Goal: Task Accomplishment & Management: Complete application form

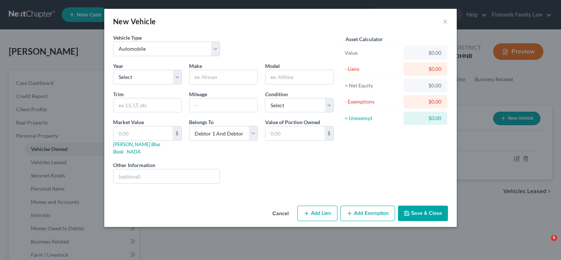
select select "0"
select select "2"
click at [177, 77] on select "Select 2026 2025 2024 2023 2022 2021 2020 2019 2018 2017 2016 2015 2014 2013 20…" at bounding box center [147, 77] width 69 height 15
select select "18"
click at [113, 70] on select "Select 2026 2025 2024 2023 2022 2021 2020 2019 2018 2017 2016 2015 2014 2013 20…" at bounding box center [147, 77] width 69 height 15
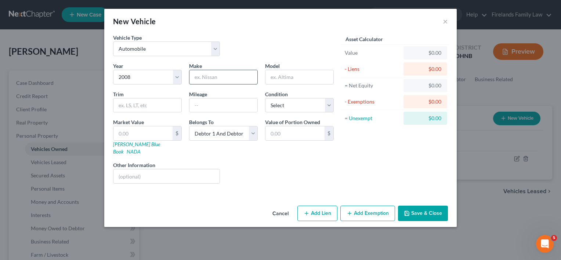
click at [210, 73] on input "text" at bounding box center [223, 77] width 68 height 14
type input "Saturn"
click at [271, 77] on input "text" at bounding box center [299, 77] width 68 height 14
type input "VUE"
click at [245, 100] on input "text" at bounding box center [223, 105] width 68 height 14
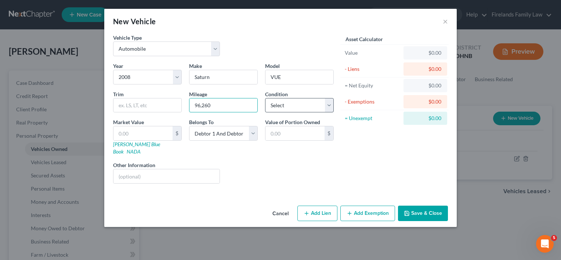
type input "96,260"
click at [329, 105] on select "Select Excellent Very Good Good Fair Poor" at bounding box center [299, 105] width 69 height 15
select select "4"
click at [265, 98] on select "Select Excellent Very Good Good Fair Poor" at bounding box center [299, 105] width 69 height 15
click at [255, 135] on select "Select Debtor 1 Only Debtor 2 Only Debtor 1 And Debtor 2 Only At Least One Of T…" at bounding box center [223, 133] width 69 height 15
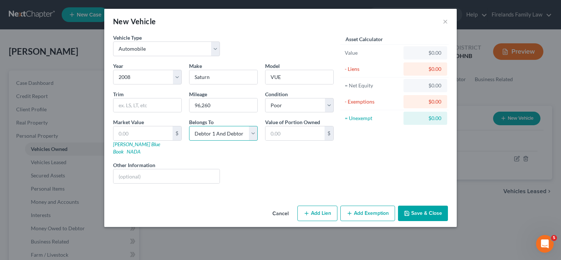
select select "1"
click at [189, 126] on select "Select Debtor 1 Only Debtor 2 Only Debtor 1 And Debtor 2 Only At Least One Of T…" at bounding box center [223, 133] width 69 height 15
click at [169, 132] on input "text" at bounding box center [142, 133] width 59 height 14
type input "3"
type input "3.00"
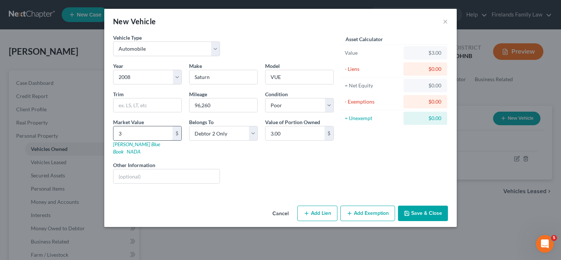
type input "32"
type input "32.00"
type input "321"
type input "321.00"
type input "3210"
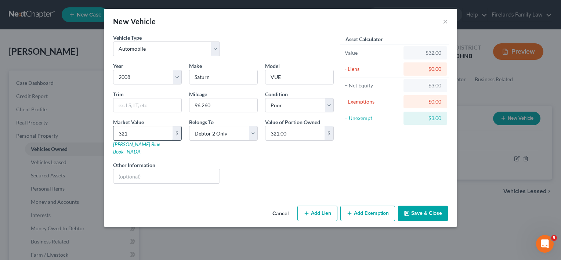
type input "3,210.00"
type input "3,210"
click at [377, 206] on button "Add Exemption" at bounding box center [367, 213] width 55 height 15
select select "2"
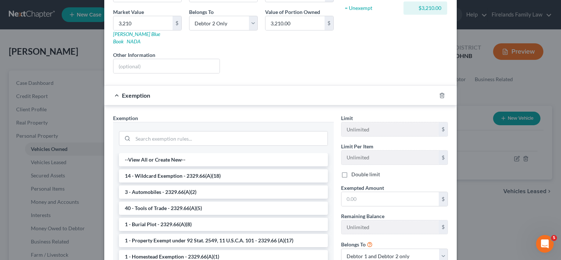
scroll to position [147, 0]
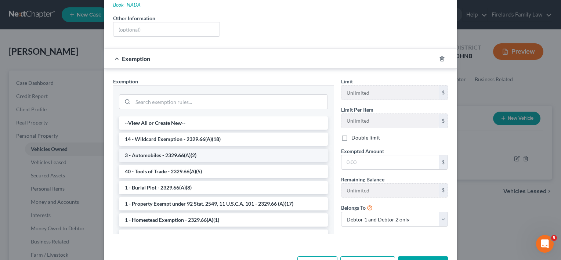
click at [247, 149] on li "3 - Automobiles - 2329.66(A)(2)" at bounding box center [223, 155] width 209 height 13
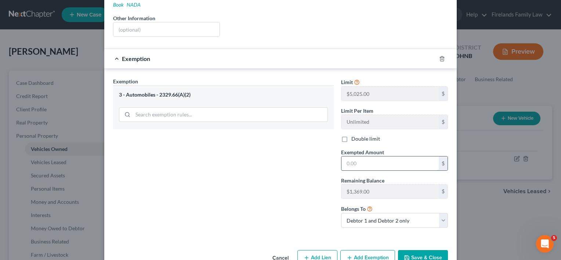
click at [384, 156] on input "text" at bounding box center [389, 163] width 97 height 14
type input "3,210"
click at [436, 250] on button "Save & Close" at bounding box center [423, 257] width 50 height 15
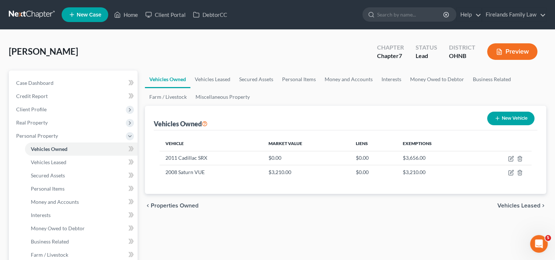
click at [500, 117] on button "New Vehicle" at bounding box center [510, 119] width 47 height 14
select select "0"
select select "2"
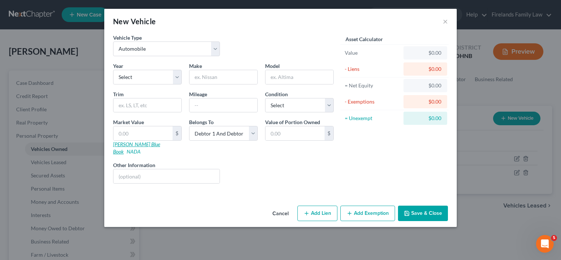
click at [130, 143] on link "[PERSON_NAME] Blue Book" at bounding box center [136, 148] width 47 height 14
click at [216, 46] on select "Select Automobile Truck Trailer Watercraft Aircraft Motor Home Atv Other Vehicle" at bounding box center [166, 48] width 107 height 15
select select "7"
click at [113, 41] on select "Select Automobile Truck Trailer Watercraft Aircraft Motor Home Atv Other Vehicle" at bounding box center [166, 48] width 107 height 15
click at [175, 75] on select "Select 2026 2025 2024 2023 2022 2021 2020 2019 2018 2017 2016 2015 2014 2013 20…" at bounding box center [147, 77] width 69 height 15
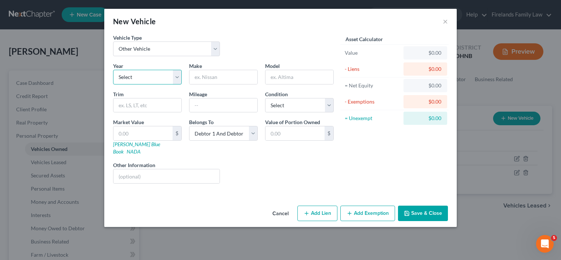
select select "9"
click at [113, 70] on select "Select 2026 2025 2024 2023 2022 2021 2020 2019 2018 2017 2016 2015 2014 2013 20…" at bounding box center [147, 77] width 69 height 15
click at [242, 79] on input "text" at bounding box center [223, 77] width 68 height 14
type input "Harley-Davidson"
click at [276, 78] on input "text" at bounding box center [299, 77] width 68 height 14
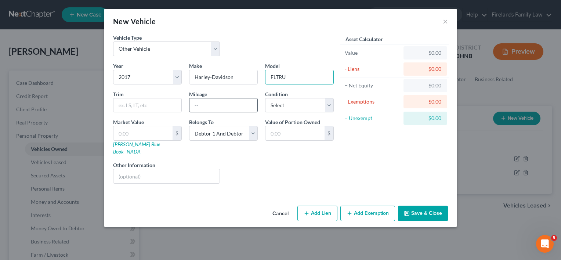
type input "FLTRU"
click at [211, 103] on input "text" at bounding box center [223, 105] width 68 height 14
type input "13,145"
click at [330, 104] on select "Select Excellent Very Good Good Fair Poor" at bounding box center [299, 105] width 69 height 15
select select "2"
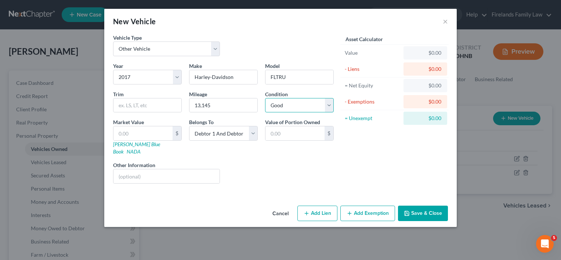
click at [265, 98] on select "Select Excellent Very Good Good Fair Poor" at bounding box center [299, 105] width 69 height 15
click at [217, 47] on select "Select Automobile Truck Trailer Watercraft Aircraft Motor Home Atv Other Vehicle" at bounding box center [166, 48] width 107 height 15
click at [113, 41] on select "Select Automobile Truck Trailer Watercraft Aircraft Motor Home Atv Other Vehicle" at bounding box center [166, 48] width 107 height 15
click at [134, 142] on link "[PERSON_NAME] Blue Book" at bounding box center [136, 148] width 47 height 14
click at [158, 131] on input "text" at bounding box center [142, 133] width 59 height 14
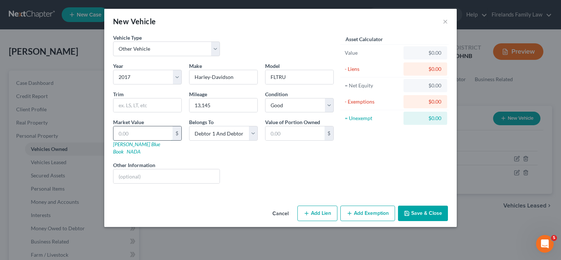
type input "1"
type input "1.00"
type input "14"
type input "14.00"
type input "143"
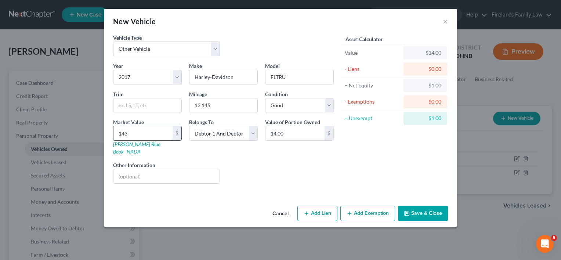
type input "143.00"
type input "1435"
type input "1,435.00"
type input "1,4350"
type input "14,350.00"
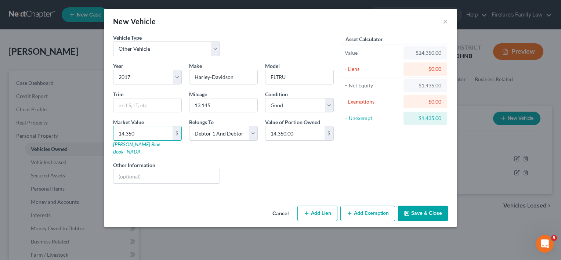
type input "14,350"
click at [381, 206] on button "Add Exemption" at bounding box center [367, 213] width 55 height 15
select select "2"
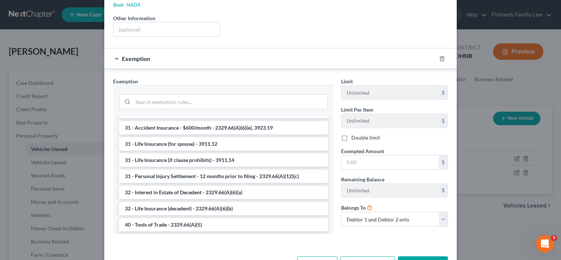
scroll to position [808, 0]
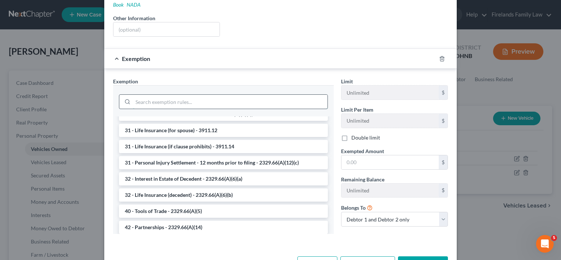
click at [203, 97] on input "search" at bounding box center [230, 102] width 195 height 14
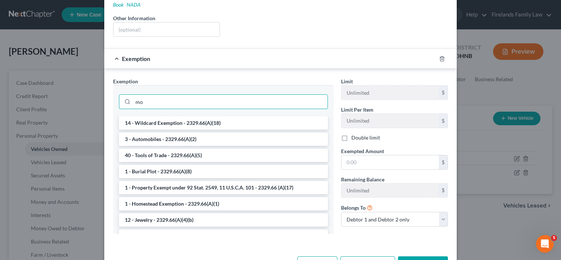
type input "m"
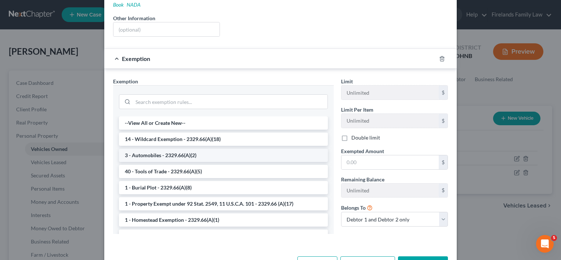
click at [182, 149] on li "3 - Automobiles - 2329.66(A)(2)" at bounding box center [223, 155] width 209 height 13
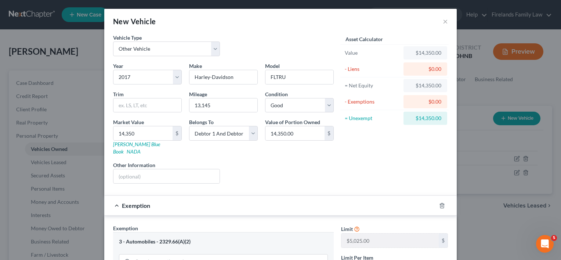
click at [315, 146] on div "Value of Portion Owned 14,350.00 $" at bounding box center [299, 136] width 76 height 37
click at [308, 161] on div "Liens Select" at bounding box center [281, 172] width 114 height 22
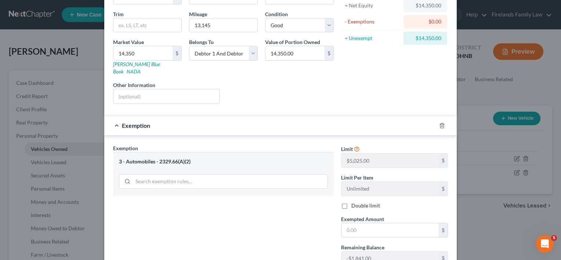
scroll to position [158, 0]
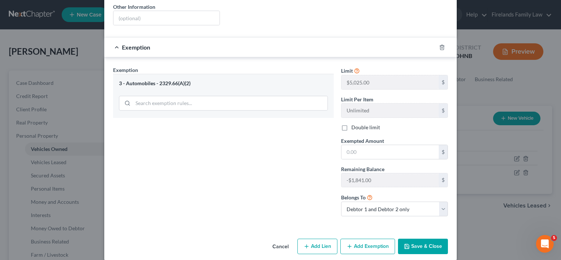
click at [432, 239] on button "Save & Close" at bounding box center [423, 246] width 50 height 15
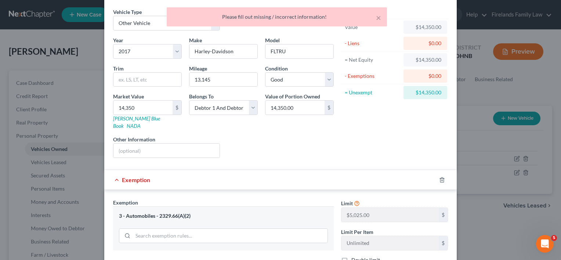
scroll to position [0, 0]
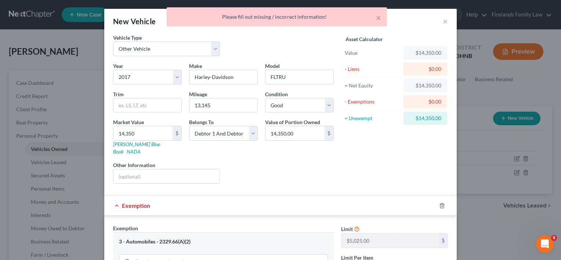
click at [112, 196] on div "Exemption" at bounding box center [270, 205] width 332 height 19
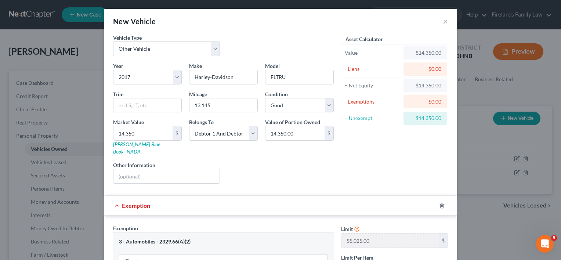
click at [112, 196] on div "Exemption" at bounding box center [270, 205] width 332 height 19
click at [378, 139] on div "Asset Calculator Value $14,350.00 - Liens $0.00 = Net Equity $14,350.00 - Exemp…" at bounding box center [394, 112] width 114 height 156
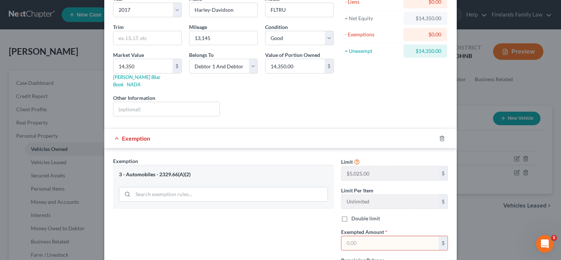
scroll to position [158, 0]
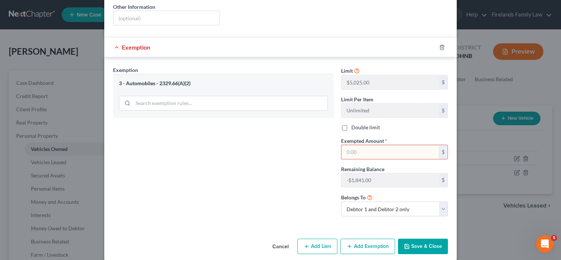
click at [431, 239] on button "Save & Close" at bounding box center [423, 246] width 50 height 15
click at [346, 145] on input "text" at bounding box center [389, 152] width 97 height 14
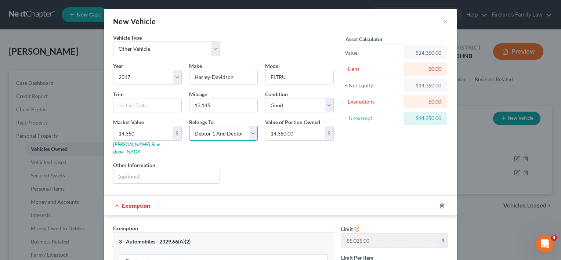
click at [250, 131] on select "Select Debtor 1 Only Debtor 2 Only Debtor 1 And Debtor 2 Only At Least One Of T…" at bounding box center [223, 133] width 69 height 15
select select "0"
click at [189, 126] on select "Select Debtor 1 Only Debtor 2 Only Debtor 1 And Debtor 2 Only At Least One Of T…" at bounding box center [223, 133] width 69 height 15
click at [302, 78] on input "FLTRU" at bounding box center [299, 77] width 68 height 14
click at [409, 71] on div "$0.00" at bounding box center [425, 68] width 32 height 7
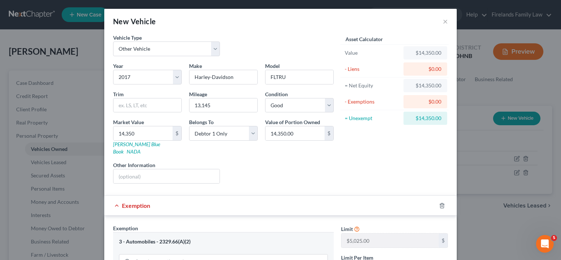
click at [412, 68] on div "$0.00" at bounding box center [425, 68] width 32 height 7
drag, startPoint x: 413, startPoint y: 103, endPoint x: 409, endPoint y: 95, distance: 8.2
click at [413, 103] on div "$0.00" at bounding box center [425, 101] width 32 height 7
click at [412, 69] on div "$0.00" at bounding box center [425, 68] width 32 height 7
click at [211, 47] on select "Select Automobile Truck Trailer Watercraft Aircraft Motor Home Atv Other Vehicle" at bounding box center [166, 48] width 107 height 15
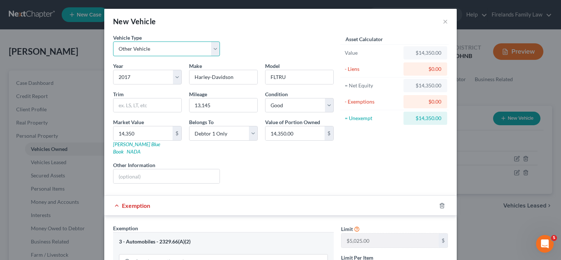
click at [211, 47] on select "Select Automobile Truck Trailer Watercraft Aircraft Motor Home Atv Other Vehicle" at bounding box center [166, 48] width 107 height 15
click at [292, 77] on input "FLTRU" at bounding box center [299, 77] width 68 height 14
type input "F"
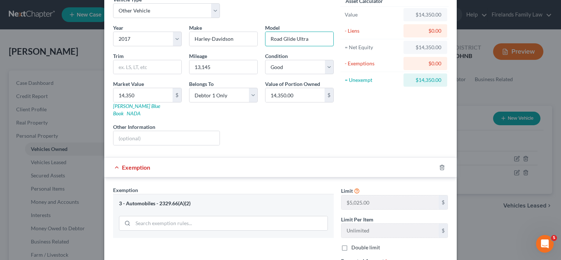
scroll to position [73, 0]
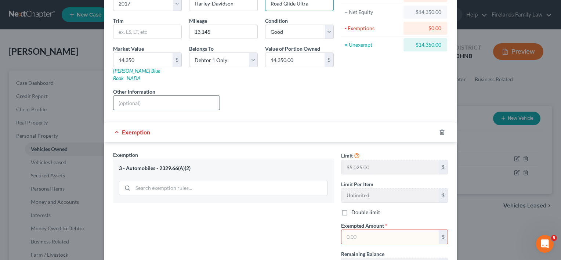
type input "Road Glide Ultra"
click at [187, 96] on input "text" at bounding box center [166, 103] width 106 height 14
click at [269, 88] on div "Liens Select" at bounding box center [281, 99] width 114 height 22
click at [195, 181] on input "search" at bounding box center [230, 188] width 195 height 14
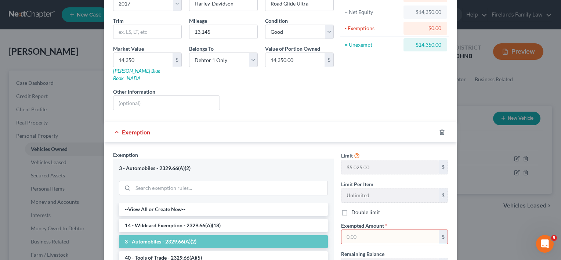
click at [355, 230] on input "text" at bounding box center [389, 237] width 97 height 14
type input "1"
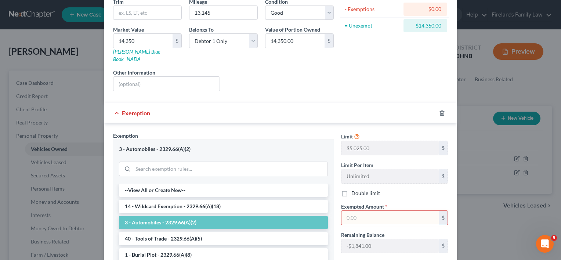
scroll to position [147, 0]
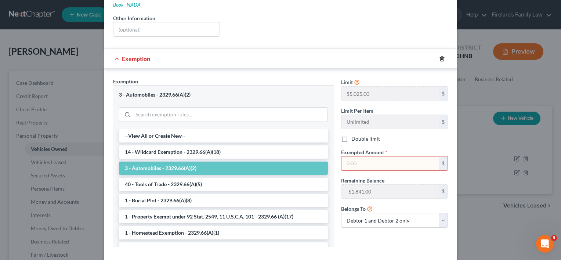
click at [439, 56] on icon "button" at bounding box center [442, 59] width 6 height 6
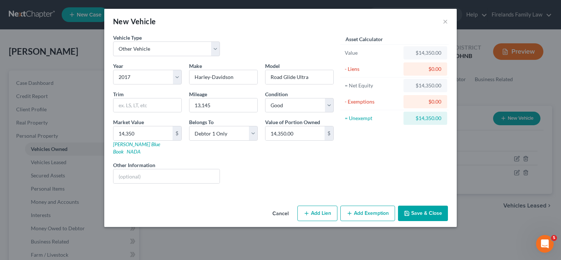
click at [366, 206] on button "Add Exemption" at bounding box center [367, 213] width 55 height 15
select select "2"
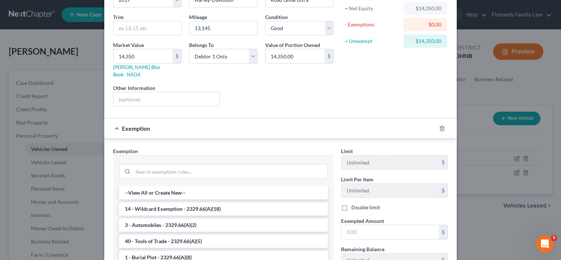
scroll to position [73, 0]
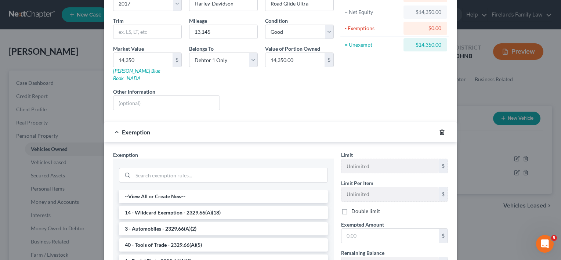
click at [442, 132] on line "button" at bounding box center [442, 132] width 0 height 1
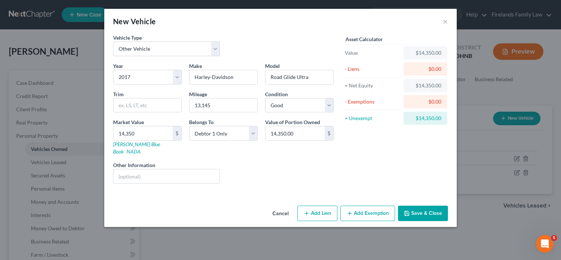
scroll to position [0, 0]
click at [366, 206] on button "Add Exemption" at bounding box center [367, 213] width 55 height 15
select select "2"
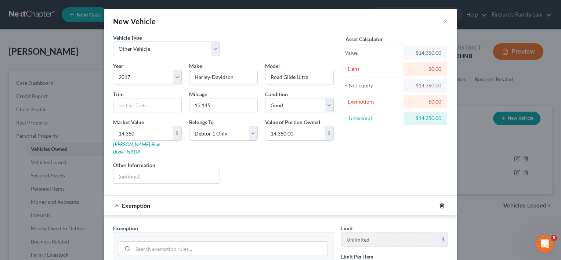
click at [441, 203] on icon "button" at bounding box center [442, 206] width 6 height 6
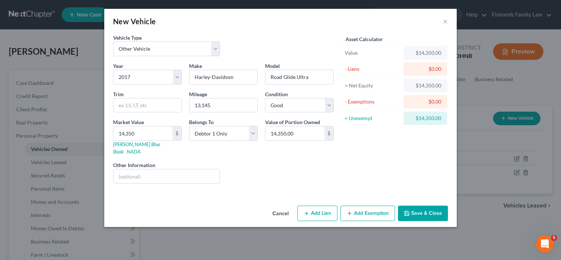
click at [323, 206] on button "Add Lien" at bounding box center [317, 213] width 40 height 15
select select "0"
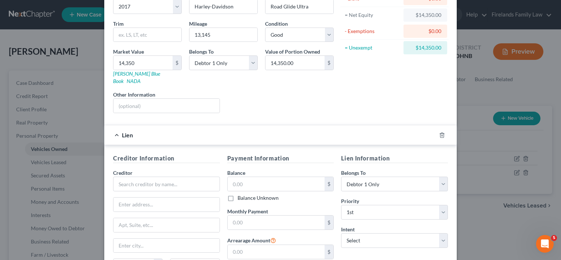
scroll to position [140, 0]
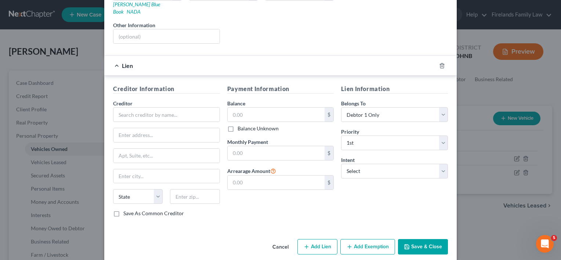
click at [320, 242] on button "Add Lien" at bounding box center [317, 246] width 40 height 15
select select "0"
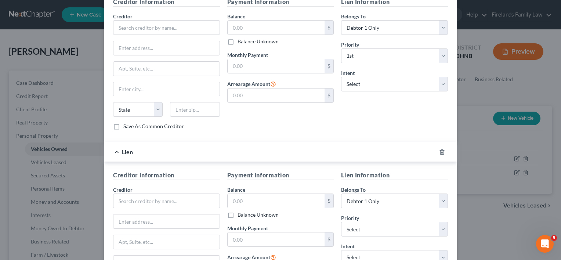
scroll to position [312, 0]
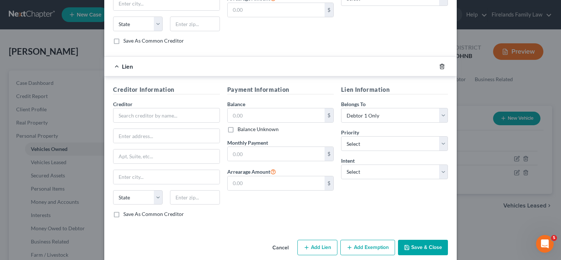
click at [440, 64] on icon "button" at bounding box center [441, 66] width 3 height 5
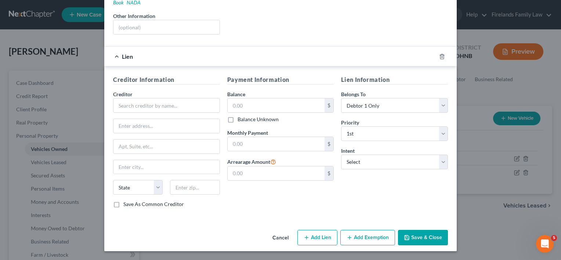
scroll to position [140, 0]
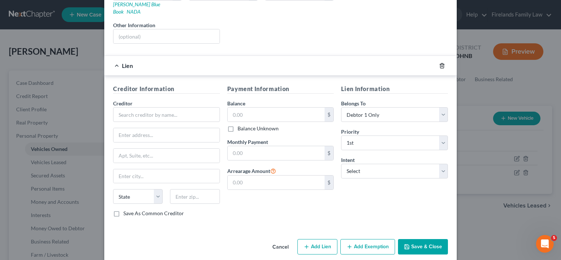
click at [439, 63] on icon "button" at bounding box center [442, 66] width 6 height 6
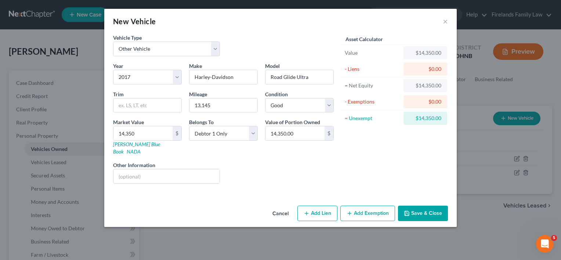
scroll to position [0, 0]
click at [357, 206] on button "Add Exemption" at bounding box center [367, 213] width 55 height 15
select select "2"
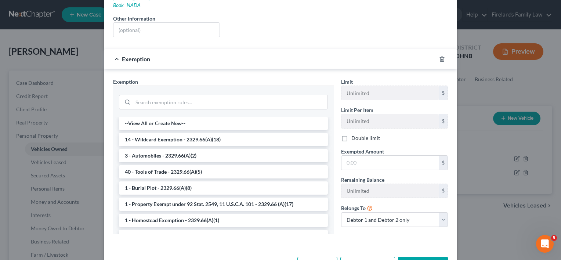
scroll to position [147, 0]
click at [196, 149] on li "3 - Automobiles - 2329.66(A)(2)" at bounding box center [223, 155] width 209 height 13
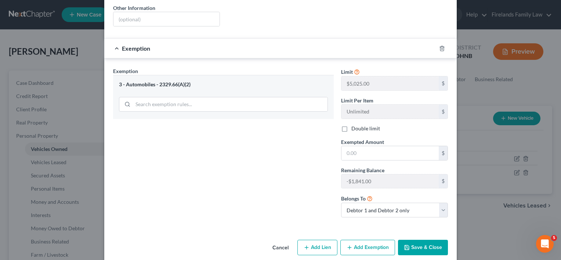
scroll to position [158, 0]
click at [351, 124] on label "Double limit" at bounding box center [365, 127] width 29 height 7
click at [354, 124] on input "Double limit" at bounding box center [356, 126] width 5 height 5
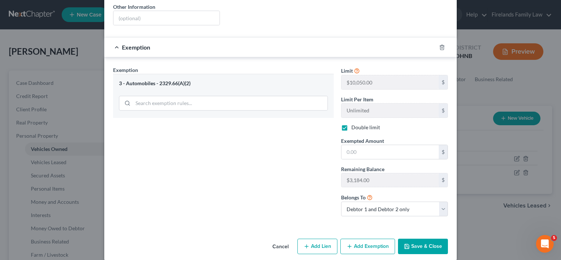
click at [351, 124] on label "Double limit" at bounding box center [365, 127] width 29 height 7
click at [354, 124] on input "Double limit" at bounding box center [356, 126] width 5 height 5
click at [351, 124] on label "Double limit" at bounding box center [365, 127] width 29 height 7
click at [354, 124] on input "Double limit" at bounding box center [356, 126] width 5 height 5
click at [351, 124] on label "Double limit" at bounding box center [365, 127] width 29 height 7
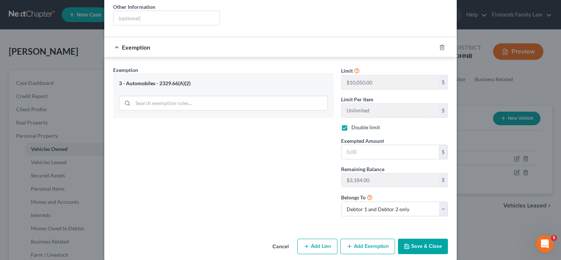
click at [354, 124] on input "Double limit" at bounding box center [356, 126] width 5 height 5
click at [351, 124] on label "Double limit" at bounding box center [365, 127] width 29 height 7
click at [354, 124] on input "Double limit" at bounding box center [356, 126] width 5 height 5
click at [351, 124] on label "Double limit" at bounding box center [365, 127] width 29 height 7
click at [354, 124] on input "Double limit" at bounding box center [356, 126] width 5 height 5
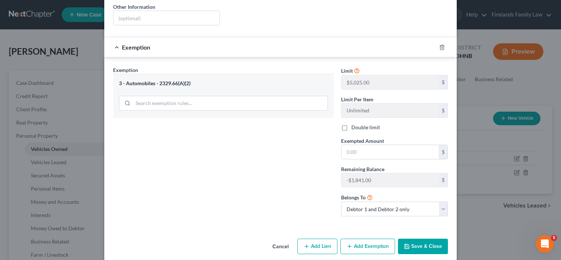
click at [351, 124] on label "Double limit" at bounding box center [365, 127] width 29 height 7
click at [354, 124] on input "Double limit" at bounding box center [356, 126] width 5 height 5
click at [351, 124] on label "Double limit" at bounding box center [365, 127] width 29 height 7
click at [354, 124] on input "Double limit" at bounding box center [356, 126] width 5 height 5
checkbox input "false"
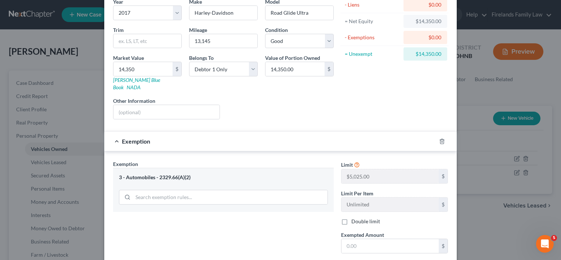
scroll to position [121, 0]
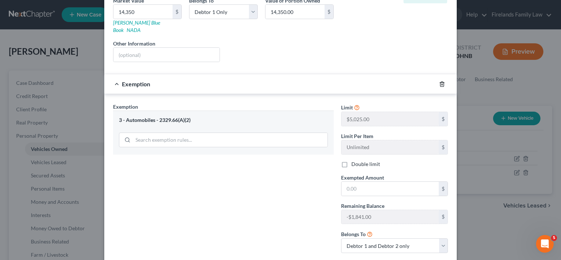
click at [442, 84] on line "button" at bounding box center [442, 84] width 0 height 1
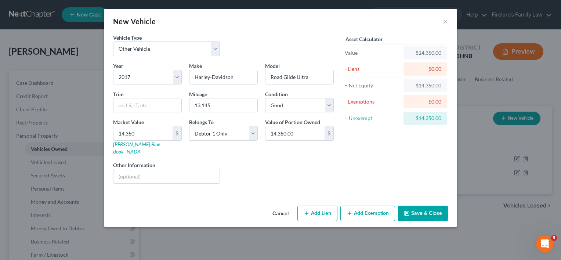
scroll to position [0, 0]
click at [360, 206] on button "Add Exemption" at bounding box center [367, 213] width 55 height 15
select select "2"
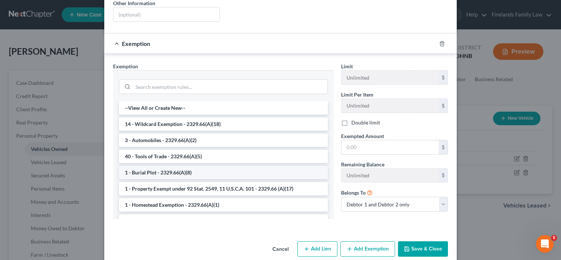
scroll to position [164, 0]
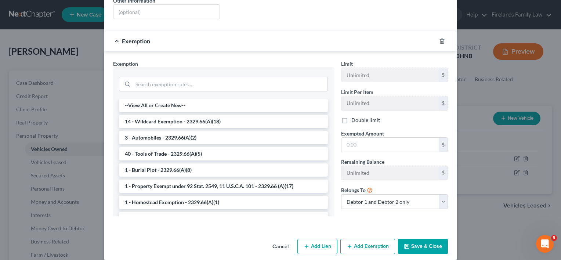
click at [171, 115] on li "14 - Wildcard Exemption - 2329.66(A)(18)" at bounding box center [223, 121] width 209 height 13
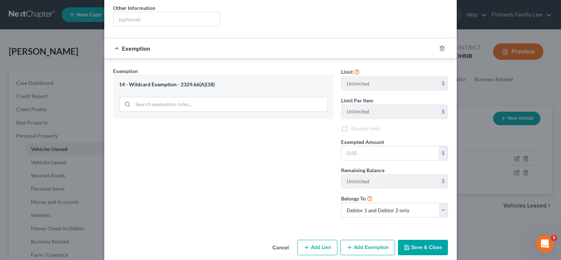
scroll to position [158, 0]
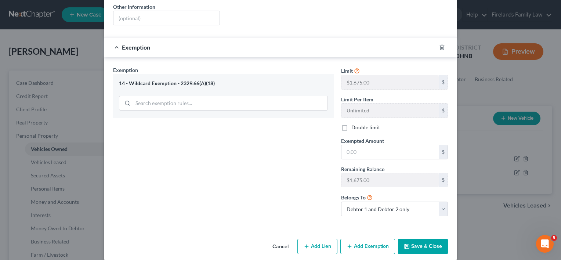
click at [351, 124] on label "Double limit" at bounding box center [365, 127] width 29 height 7
click at [354, 124] on input "Double limit" at bounding box center [356, 126] width 5 height 5
click at [351, 124] on label "Double limit" at bounding box center [365, 127] width 29 height 7
click at [354, 124] on input "Double limit" at bounding box center [356, 126] width 5 height 5
checkbox input "false"
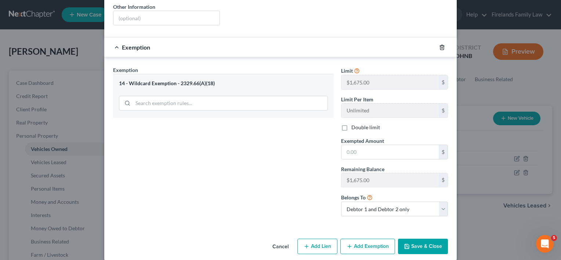
click at [442, 47] on line "button" at bounding box center [442, 47] width 0 height 1
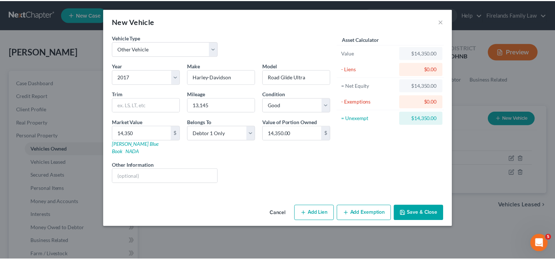
scroll to position [0, 0]
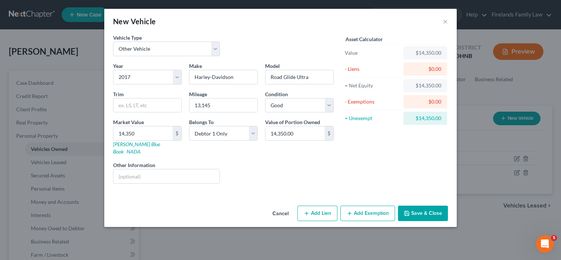
click at [416, 207] on button "Save & Close" at bounding box center [423, 213] width 50 height 15
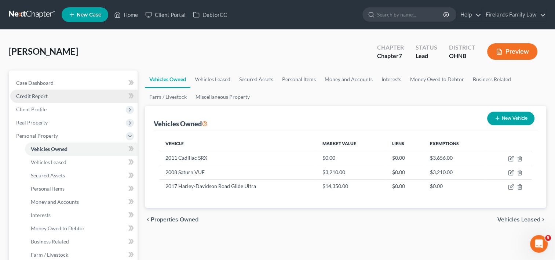
click at [87, 97] on link "Credit Report" at bounding box center [73, 96] width 127 height 13
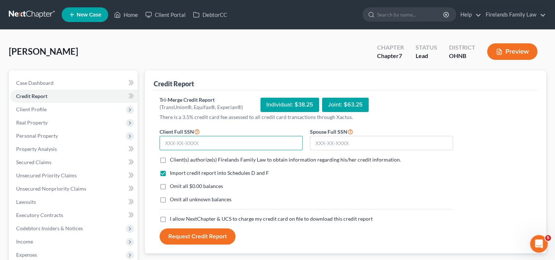
click at [216, 142] on input "text" at bounding box center [231, 143] width 143 height 15
type input "269-96-0951"
click at [326, 142] on input "text" at bounding box center [381, 143] width 143 height 15
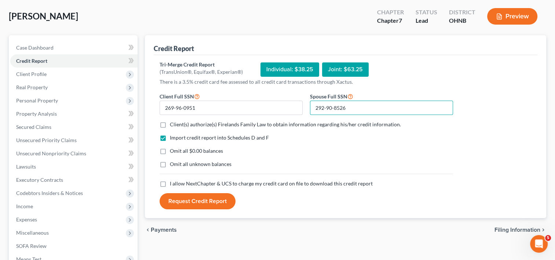
scroll to position [37, 0]
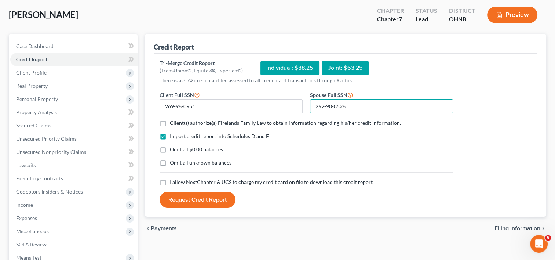
type input "292-90-8526"
click at [170, 122] on label "Client(s) authorize(s) Firelands Family Law to obtain information regarding his…" at bounding box center [285, 122] width 231 height 7
click at [173, 122] on input "Client(s) authorize(s) Firelands Family Law to obtain information regarding his…" at bounding box center [175, 121] width 5 height 5
checkbox input "true"
click at [170, 181] on label "I allow NextChapter & UCS to charge my credit card on file to download this cre…" at bounding box center [271, 181] width 203 height 7
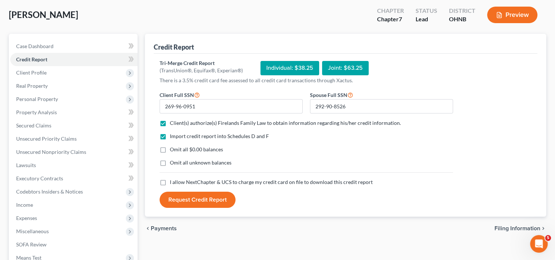
click at [173, 181] on input "I allow NextChapter & UCS to charge my credit card on file to download this cre…" at bounding box center [175, 180] width 5 height 5
checkbox input "true"
click at [184, 198] on button "Request Credit Report" at bounding box center [198, 200] width 76 height 16
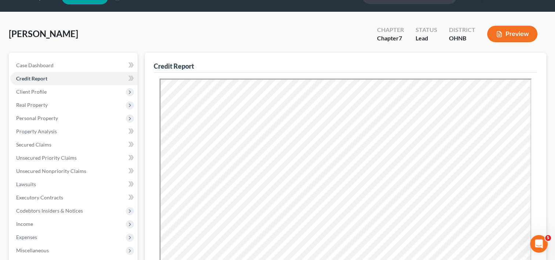
scroll to position [0, 0]
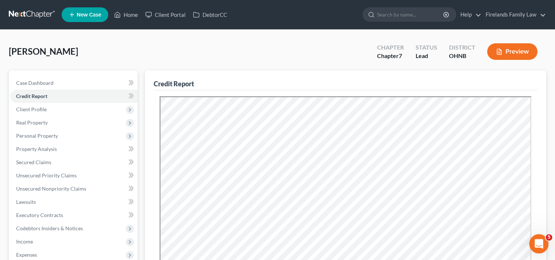
click at [538, 238] on icon "Open Intercom Messenger" at bounding box center [538, 243] width 12 height 12
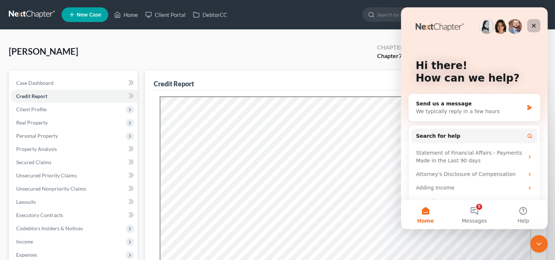
click at [533, 26] on icon "Close" at bounding box center [534, 26] width 4 height 4
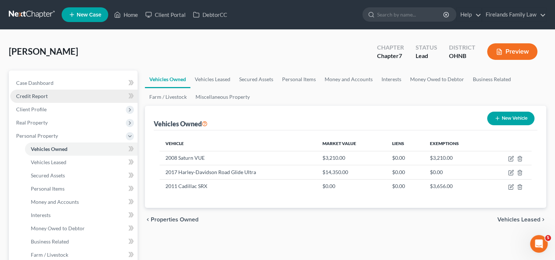
click at [77, 98] on link "Credit Report" at bounding box center [73, 96] width 127 height 13
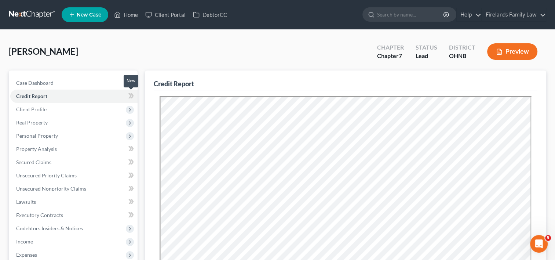
click at [131, 95] on icon at bounding box center [129, 95] width 3 height 5
click at [132, 95] on icon at bounding box center [132, 95] width 3 height 5
click at [89, 110] on span "Client Profile" at bounding box center [73, 109] width 127 height 13
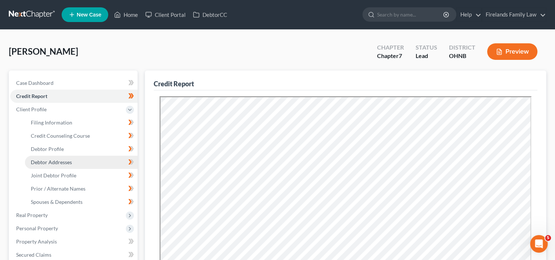
click at [95, 162] on link "Debtor Addresses" at bounding box center [81, 162] width 113 height 13
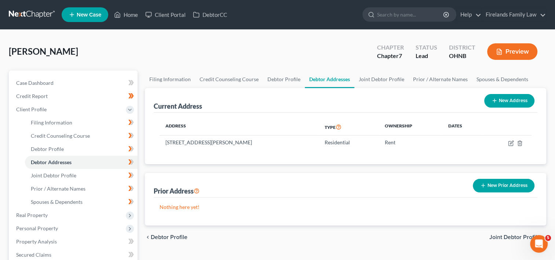
click at [496, 185] on button "New Prior Address" at bounding box center [504, 186] width 62 height 14
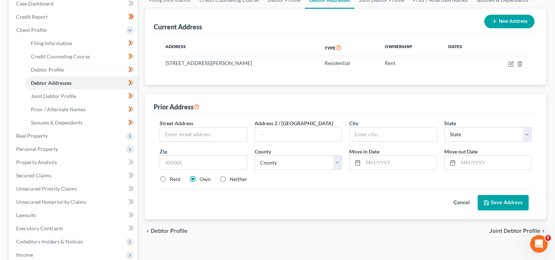
scroll to position [110, 0]
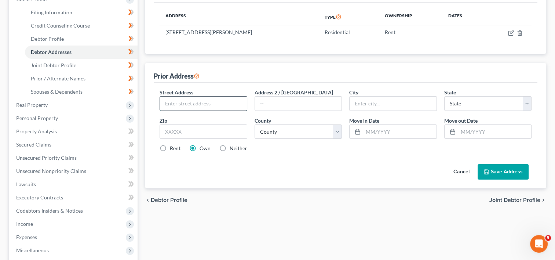
click at [180, 99] on input "text" at bounding box center [203, 104] width 87 height 14
type input "[STREET_ADDRESS]"
click at [363, 106] on input "text" at bounding box center [393, 104] width 87 height 14
click at [361, 105] on input "text" at bounding box center [393, 104] width 87 height 14
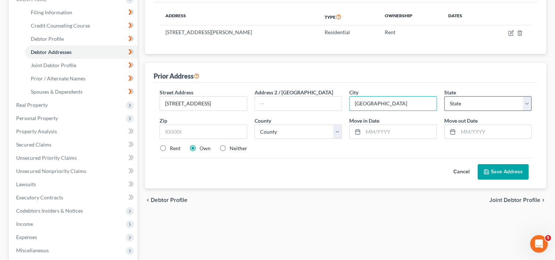
type input "[GEOGRAPHIC_DATA]"
click at [530, 103] on select "State [US_STATE] AK AR AZ CA CO CT DE DC [GEOGRAPHIC_DATA] [GEOGRAPHIC_DATA] GU…" at bounding box center [488, 103] width 87 height 15
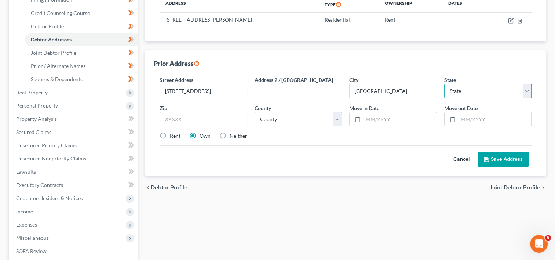
scroll to position [75, 0]
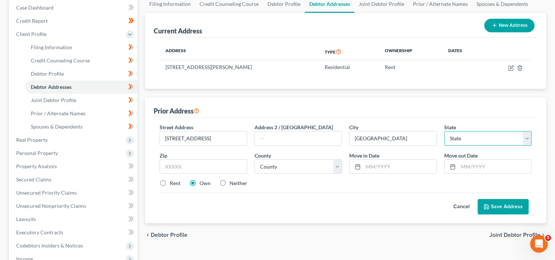
click at [526, 137] on select "State [US_STATE] AK AR AZ CA CO CT DE DC [GEOGRAPHIC_DATA] [GEOGRAPHIC_DATA] GU…" at bounding box center [488, 138] width 87 height 15
select select "36"
click at [445, 131] on select "State [US_STATE] AK AR AZ CA CO CT DE DC [GEOGRAPHIC_DATA] [GEOGRAPHIC_DATA] GU…" at bounding box center [488, 138] width 87 height 15
click at [223, 164] on input "text" at bounding box center [203, 166] width 87 height 15
type input "44851"
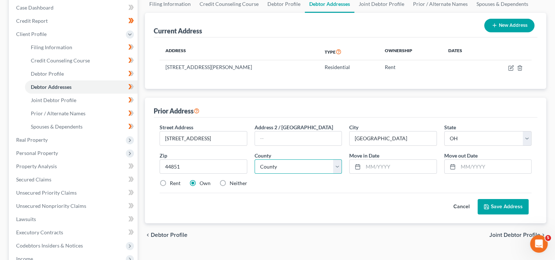
click at [337, 166] on select "County [GEOGRAPHIC_DATA] [GEOGRAPHIC_DATA] [GEOGRAPHIC_DATA] [GEOGRAPHIC_DATA] …" at bounding box center [298, 166] width 87 height 15
select select "38"
click at [255, 159] on select "County [GEOGRAPHIC_DATA] [GEOGRAPHIC_DATA] [GEOGRAPHIC_DATA] [GEOGRAPHIC_DATA] …" at bounding box center [298, 166] width 87 height 15
click at [389, 165] on input "text" at bounding box center [399, 167] width 73 height 14
type input "2/2017"
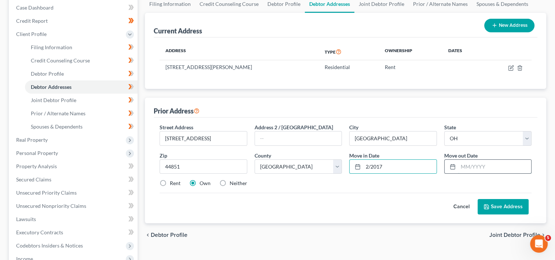
click at [494, 169] on input "text" at bounding box center [494, 167] width 73 height 14
type input "8/2023"
click at [508, 206] on button "Save Address" at bounding box center [503, 206] width 51 height 15
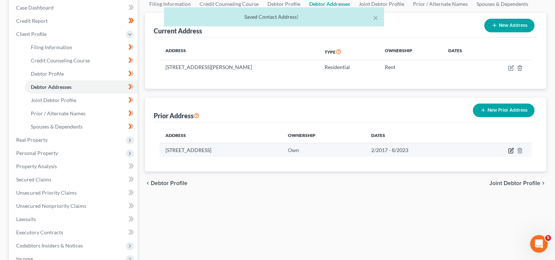
click at [511, 149] on icon "button" at bounding box center [511, 151] width 6 height 6
select select "36"
select select "38"
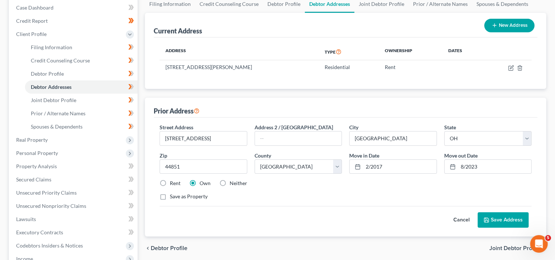
click at [170, 181] on label "Rent" at bounding box center [175, 182] width 11 height 7
click at [173, 181] on input "Rent" at bounding box center [175, 181] width 5 height 5
radio input "true"
click at [494, 218] on button "Save Address" at bounding box center [503, 219] width 51 height 15
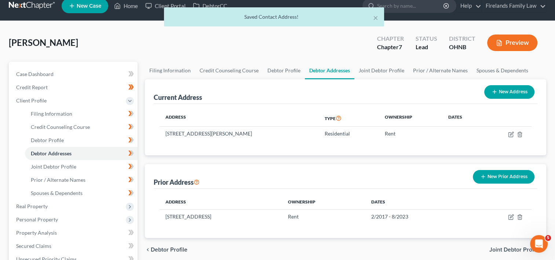
scroll to position [0, 0]
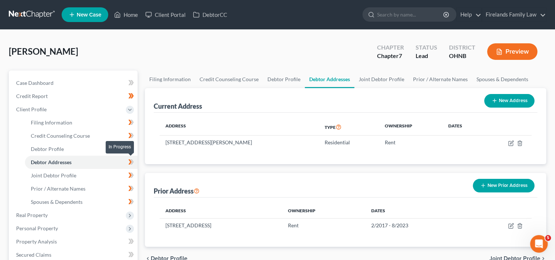
click at [134, 161] on icon at bounding box center [131, 161] width 6 height 9
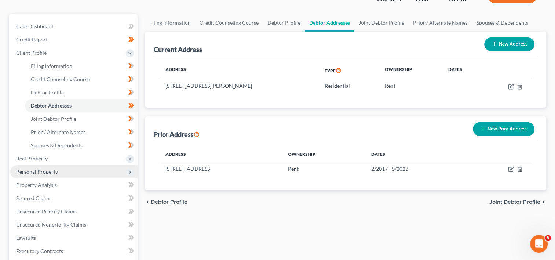
scroll to position [73, 0]
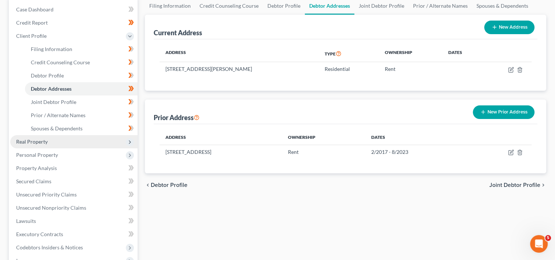
click at [54, 142] on span "Real Property" at bounding box center [73, 141] width 127 height 13
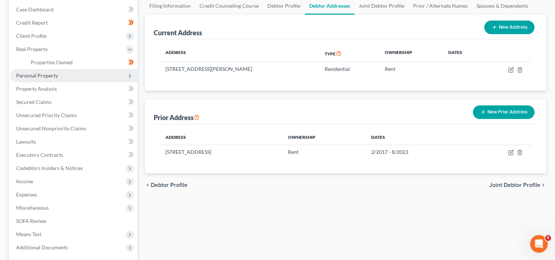
click at [75, 73] on span "Personal Property" at bounding box center [73, 75] width 127 height 13
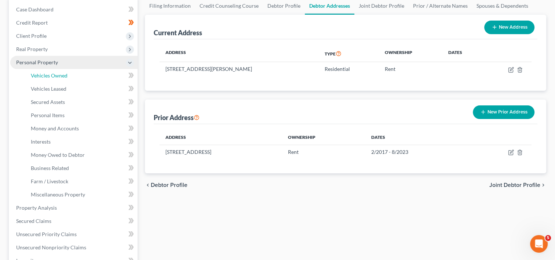
click at [75, 73] on link "Vehicles Owned" at bounding box center [81, 75] width 113 height 13
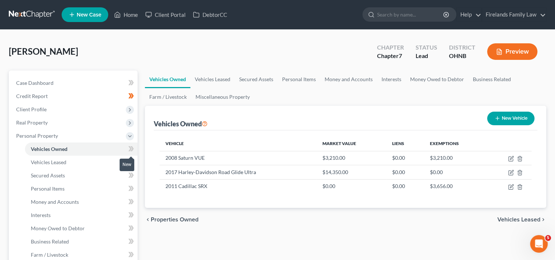
click at [130, 148] on icon at bounding box center [131, 148] width 6 height 9
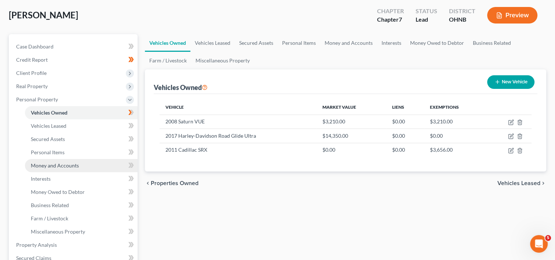
scroll to position [37, 0]
